Goal: Transaction & Acquisition: Subscribe to service/newsletter

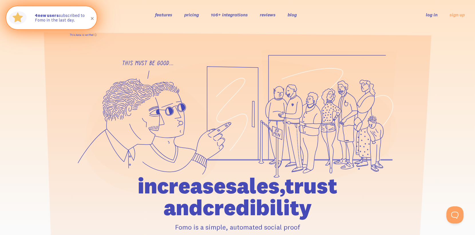
click at [88, 35] on link "This data is verified ⓘ" at bounding box center [83, 34] width 27 height 3
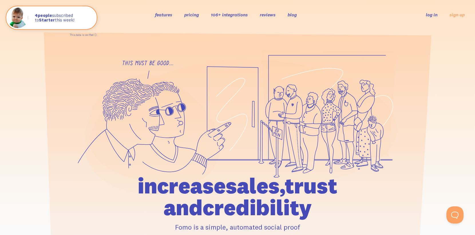
click at [193, 14] on link "pricing" at bounding box center [191, 15] width 15 height 6
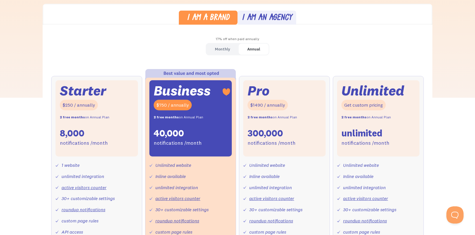
click at [222, 48] on div "Monthly" at bounding box center [222, 49] width 15 height 8
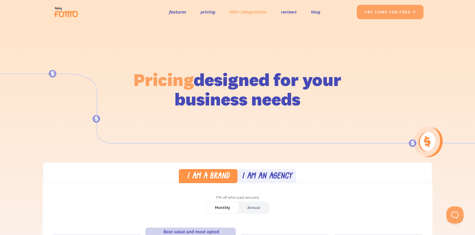
click at [253, 13] on link "100+ integrations" at bounding box center [248, 12] width 37 height 8
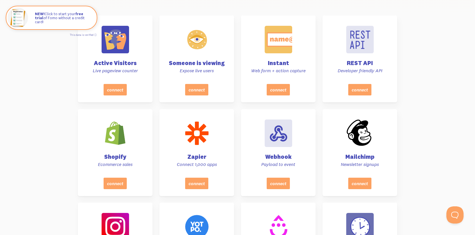
scroll to position [215, 0]
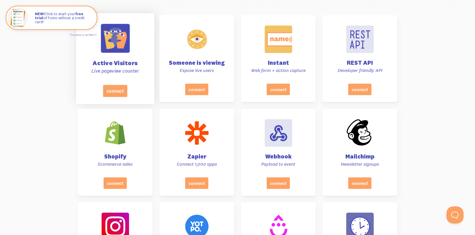
click at [117, 74] on div "Active Visitors Live pageview counter" at bounding box center [115, 51] width 64 height 68
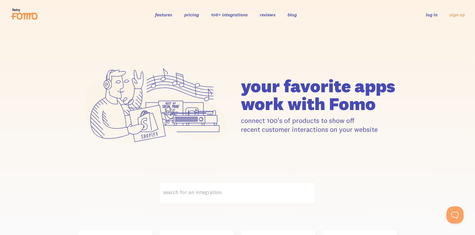
click at [167, 15] on link "features" at bounding box center [163, 15] width 17 height 6
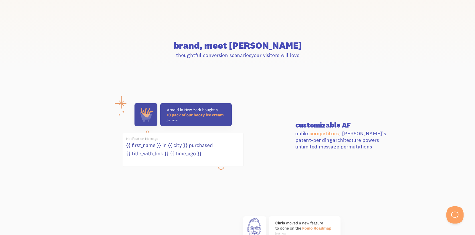
scroll to position [162, 0]
drag, startPoint x: 188, startPoint y: 109, endPoint x: 228, endPoint y: 110, distance: 40.1
click at [228, 110] on g at bounding box center [183, 135] width 121 height 64
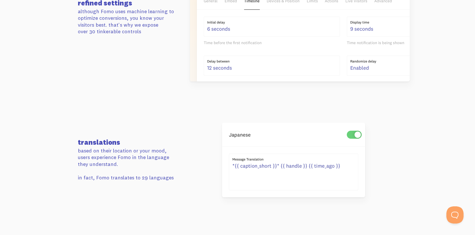
scroll to position [1026, 0]
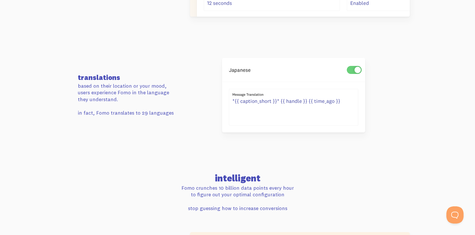
drag, startPoint x: 355, startPoint y: 96, endPoint x: 370, endPoint y: 0, distance: 97.4
